Goal: Information Seeking & Learning: Learn about a topic

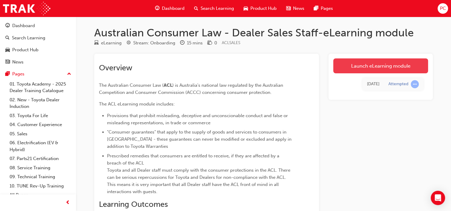
click at [378, 64] on link "Launch eLearning module" at bounding box center [381, 65] width 95 height 15
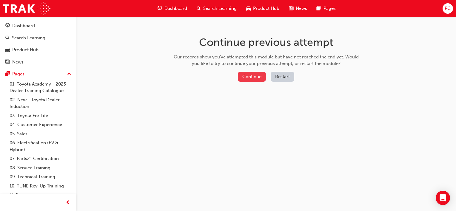
click at [252, 75] on button "Continue" at bounding box center [252, 77] width 28 height 10
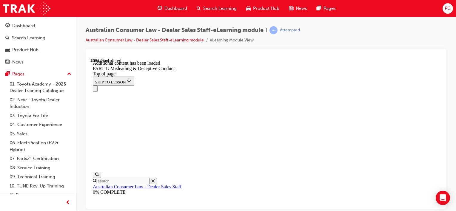
scroll to position [496, 0]
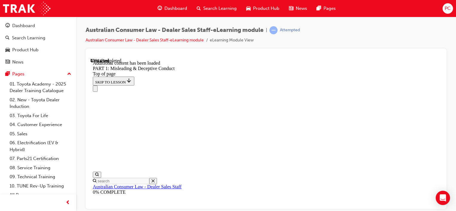
scroll to position [502, 0]
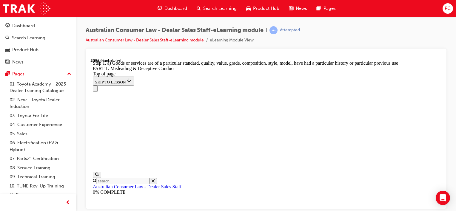
scroll to position [770, 0]
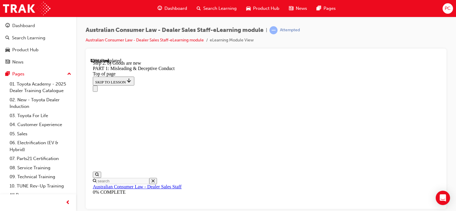
scroll to position [710, 0]
